Goal: Find specific page/section: Find specific page/section

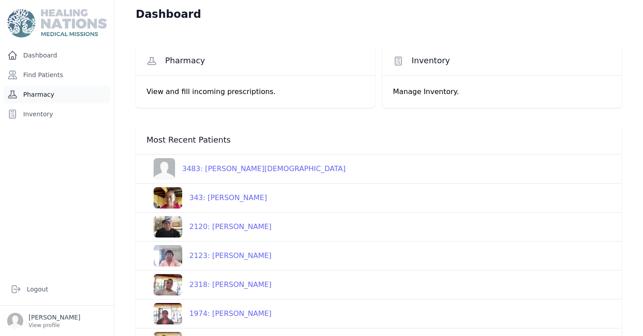
click at [66, 95] on link "Pharmacy" at bounding box center [57, 95] width 107 height 18
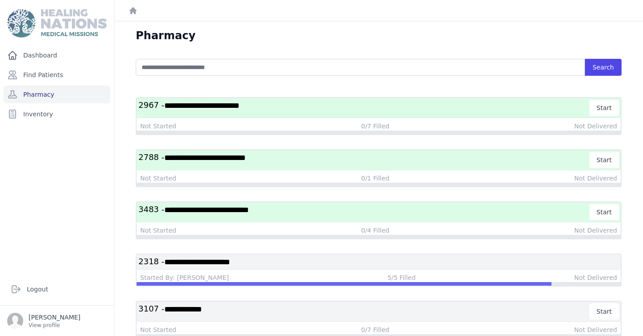
click at [288, 263] on h3 "**********" at bounding box center [378, 262] width 480 height 11
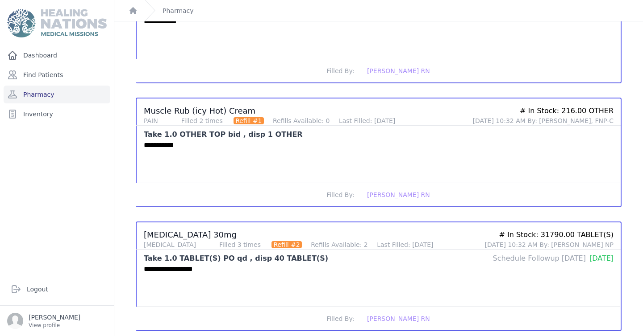
scroll to position [355, 0]
